Goal: Transaction & Acquisition: Subscribe to service/newsletter

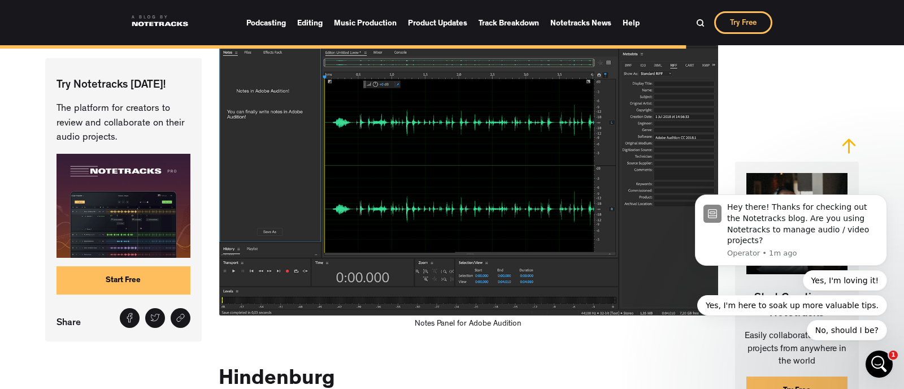
scroll to position [10438, 0]
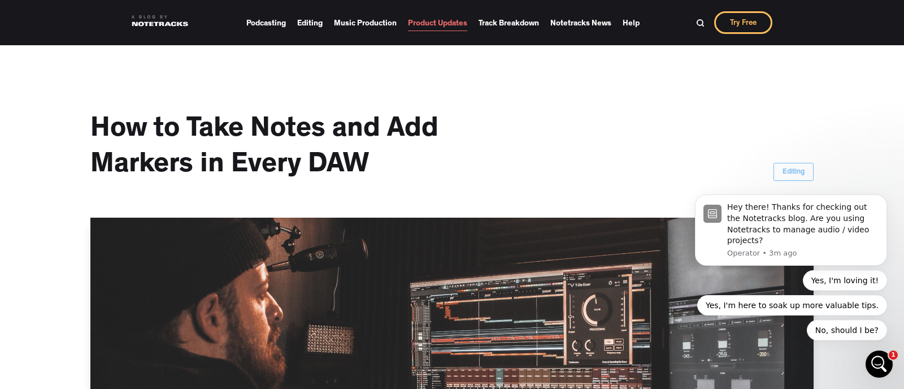
click at [458, 23] on link "Product Updates" at bounding box center [437, 23] width 59 height 16
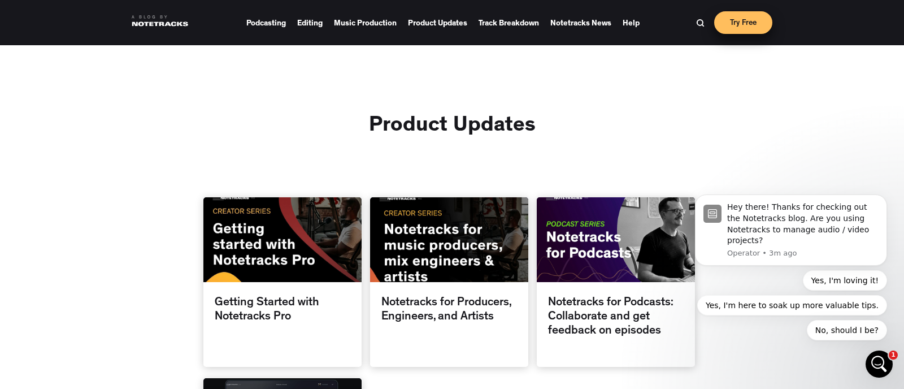
click at [746, 23] on link "Try Free" at bounding box center [743, 22] width 58 height 23
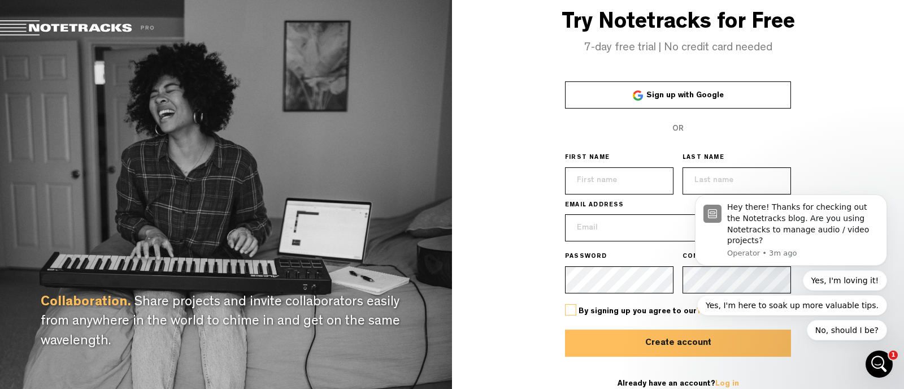
click at [597, 180] on input "text" at bounding box center [619, 180] width 108 height 27
type input "Juan"
type input "Leon"
type input "meshica7@verizon.net"
click at [885, 200] on icon "Dismiss notification" at bounding box center [884, 198] width 6 height 6
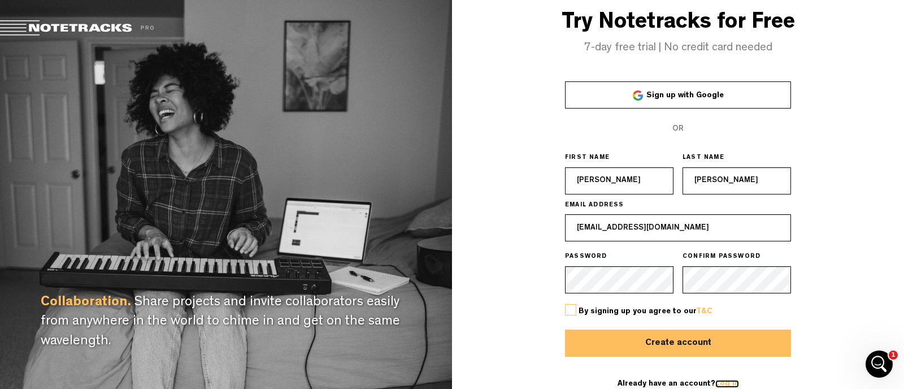
click at [727, 381] on link "Log in" at bounding box center [727, 384] width 24 height 8
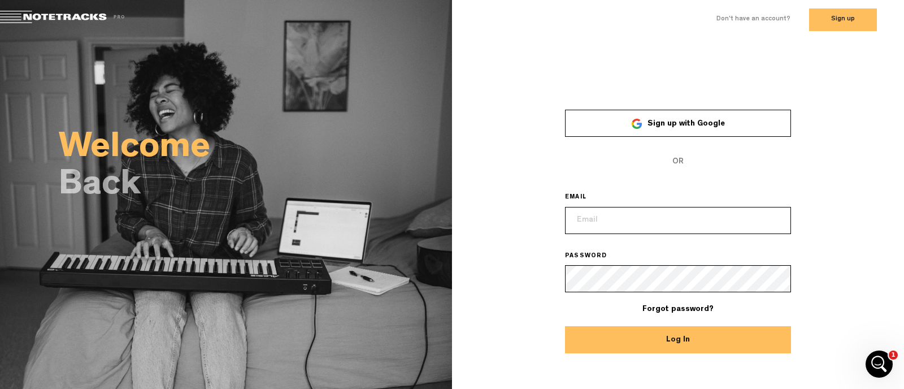
click at [604, 216] on input "email" at bounding box center [678, 220] width 226 height 27
type input "meshica7@verizon.net"
click at [565, 326] on button "Log In" at bounding box center [678, 339] width 226 height 27
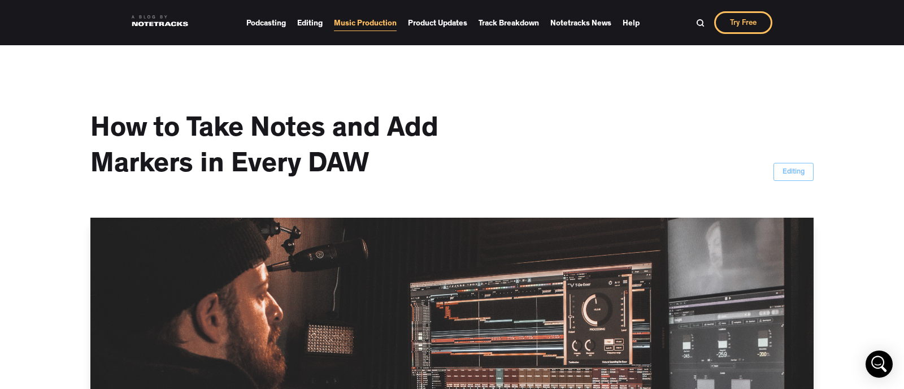
click at [359, 24] on link "Music Production" at bounding box center [365, 23] width 63 height 16
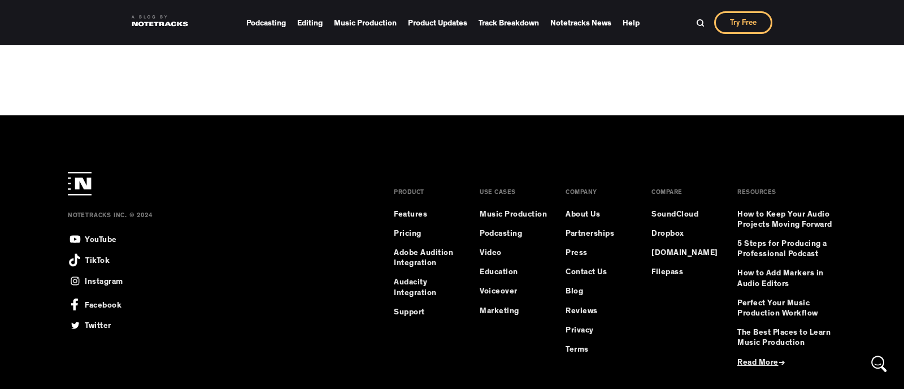
scroll to position [518, 0]
